Goal: Task Accomplishment & Management: Use online tool/utility

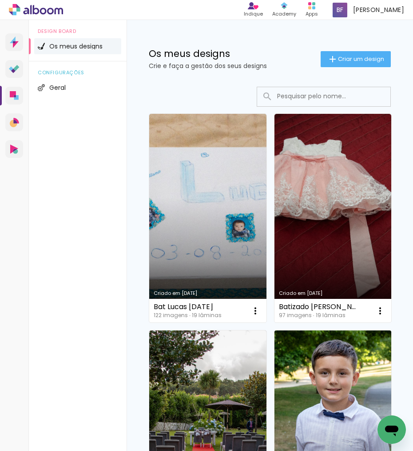
click at [315, 372] on link "Criado em [DATE]" at bounding box center [333, 434] width 117 height 209
